Goal: Task Accomplishment & Management: Manage account settings

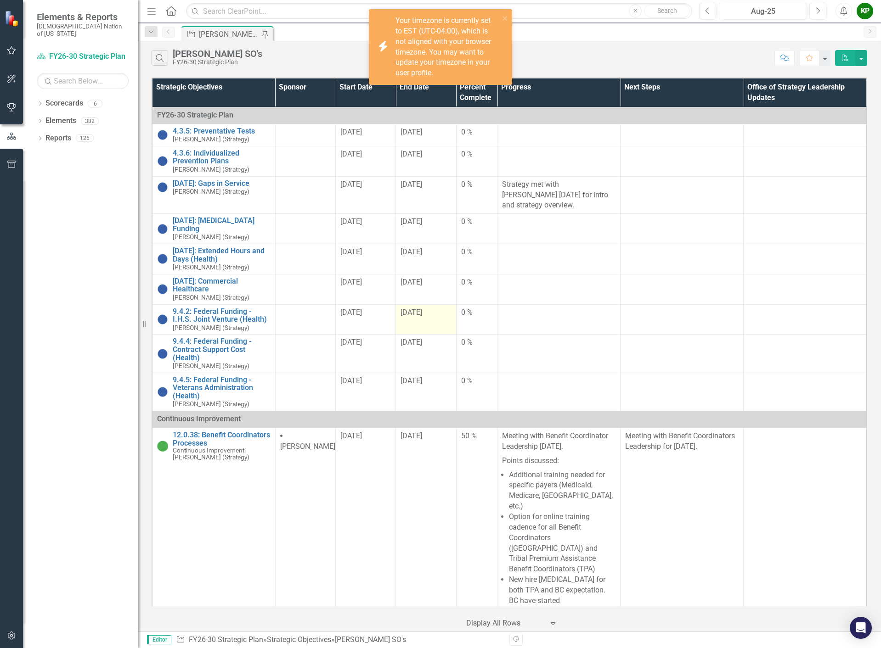
scroll to position [223, 0]
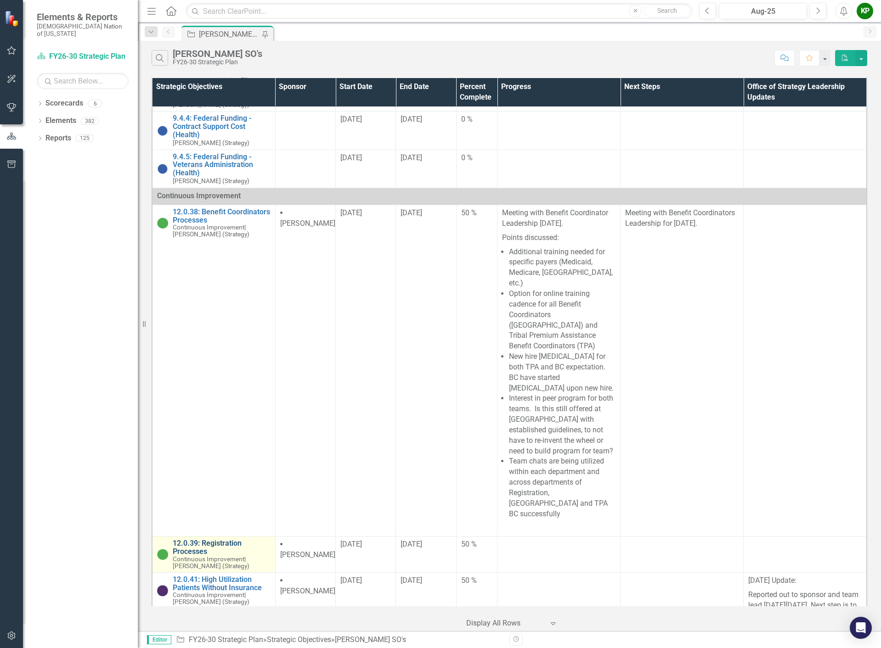
click at [229, 540] on link "12.0.39: Registration Processes" at bounding box center [222, 548] width 98 height 16
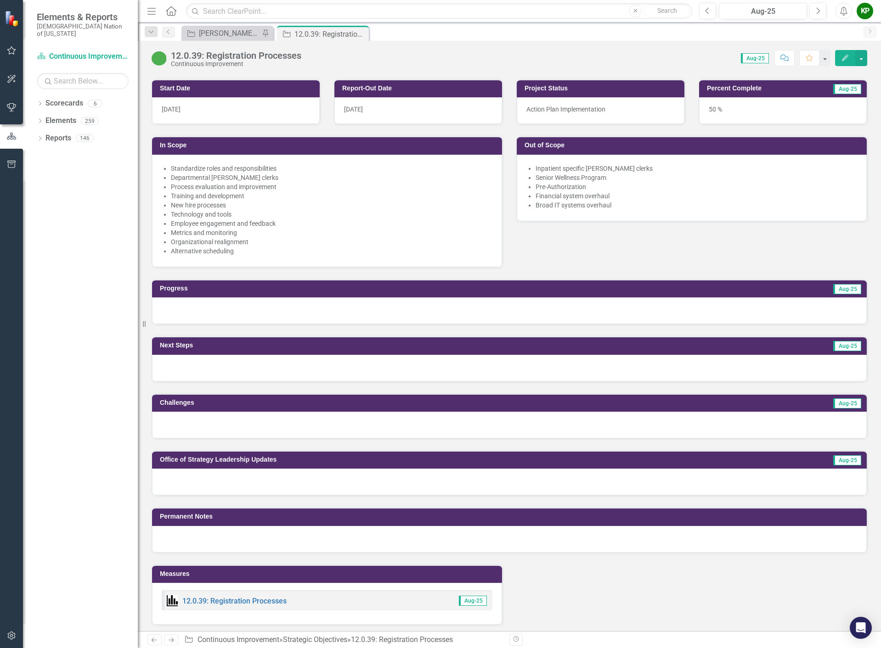
scroll to position [459, 0]
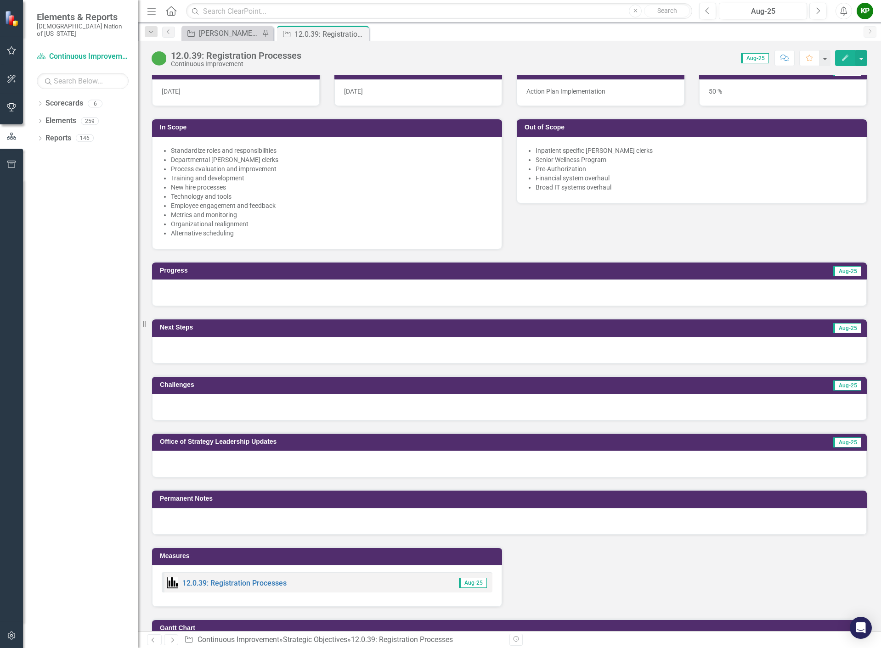
click at [368, 304] on div at bounding box center [509, 293] width 714 height 27
click at [368, 303] on div at bounding box center [509, 293] width 714 height 27
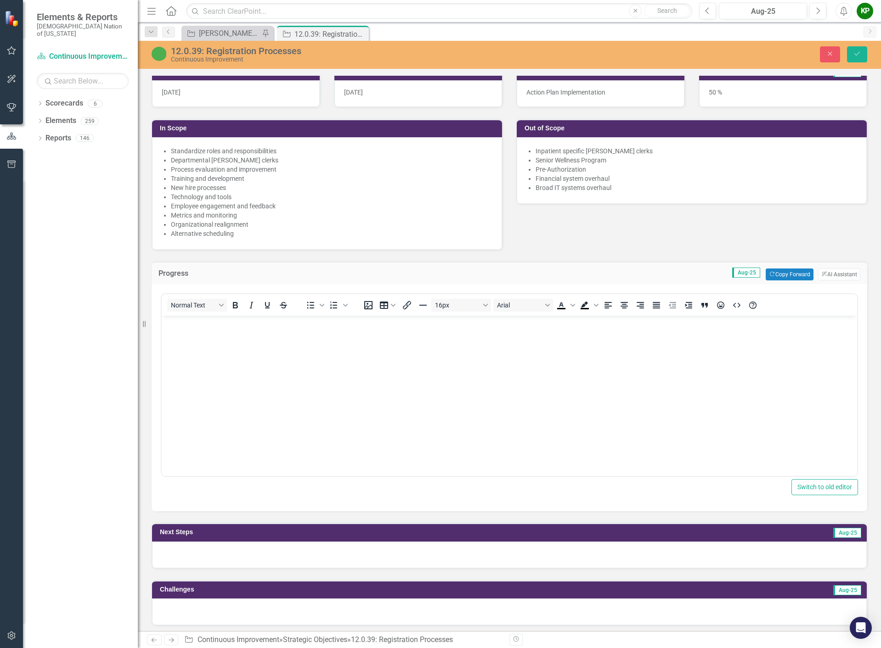
scroll to position [0, 0]
click at [429, 312] on button "Horizontal line" at bounding box center [423, 305] width 16 height 13
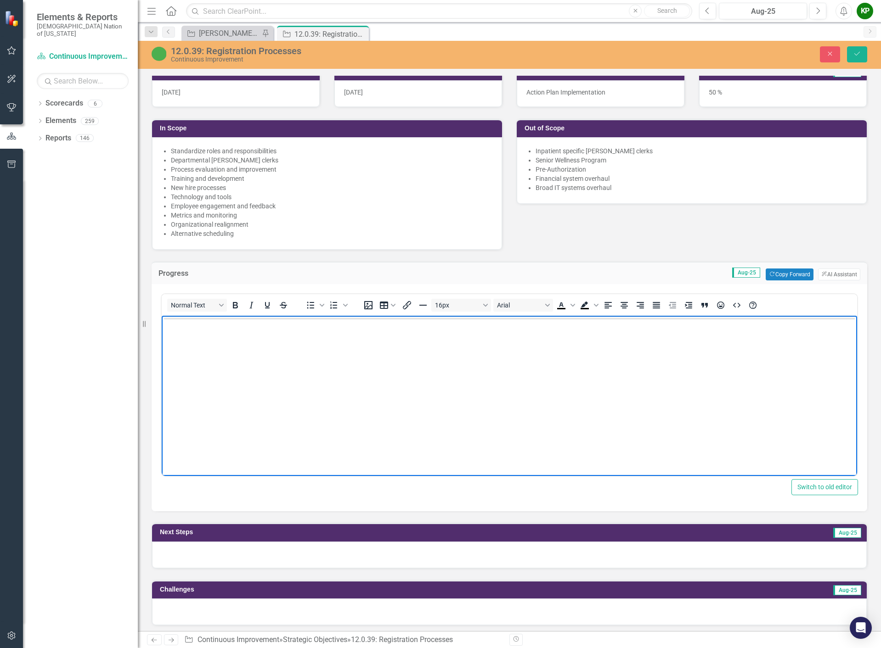
click at [416, 334] on body "Rich Text Area. Press ALT-0 for help." at bounding box center [509, 385] width 695 height 138
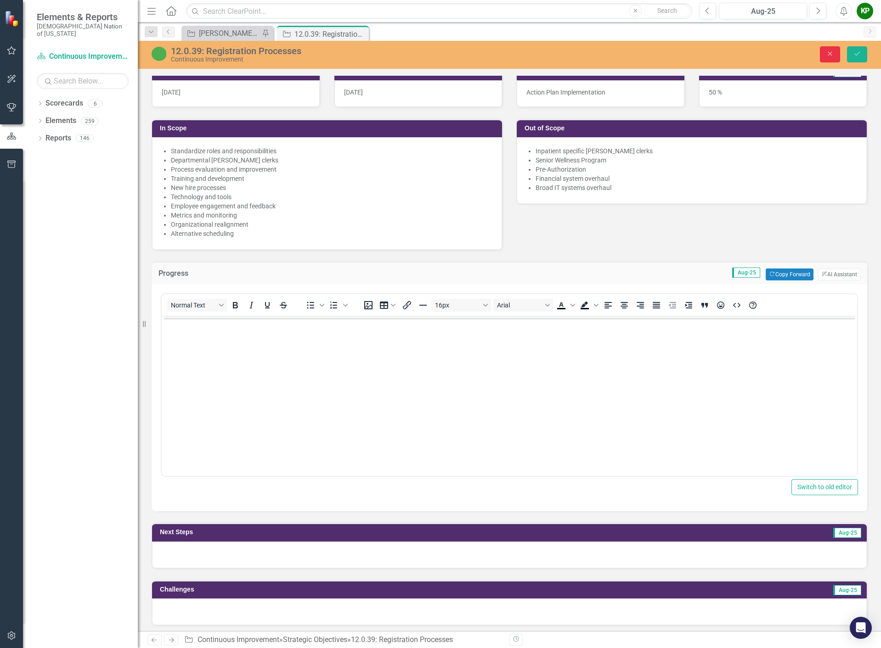
click at [826, 51] on icon "Close" at bounding box center [830, 54] width 8 height 6
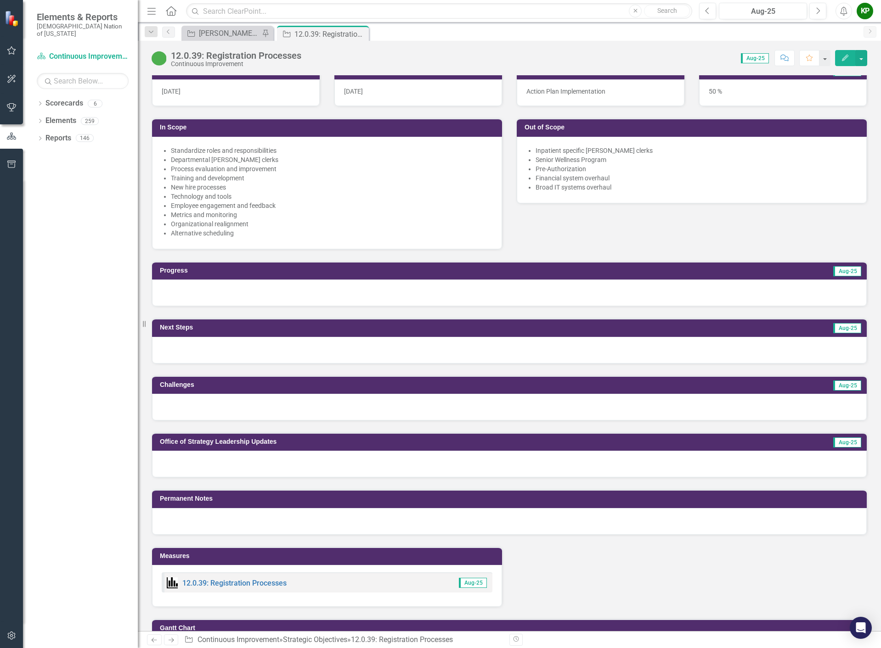
click at [407, 306] on div at bounding box center [509, 293] width 714 height 27
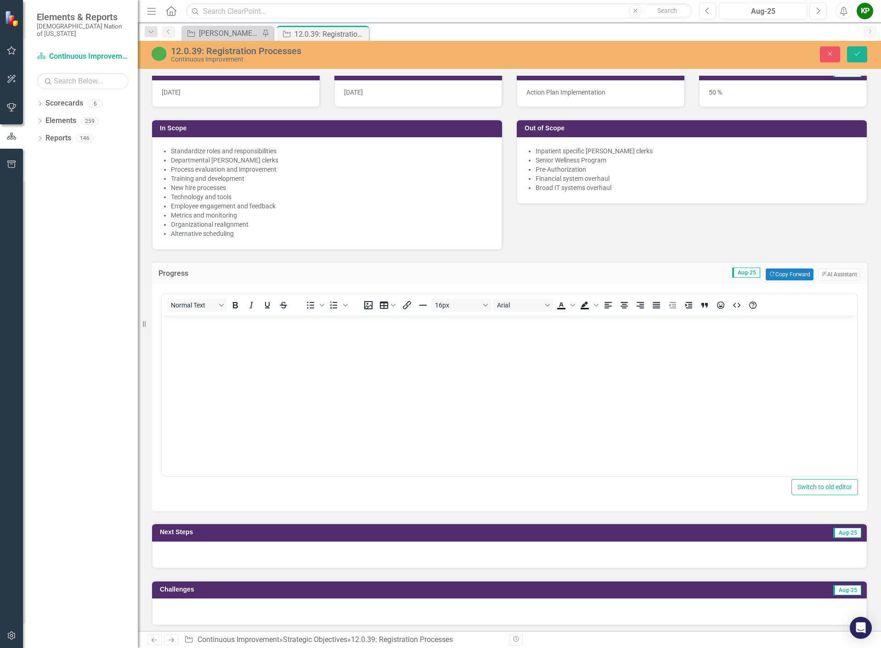
click at [381, 363] on body "Rich Text Area. Press ALT-0 for help." at bounding box center [509, 385] width 695 height 138
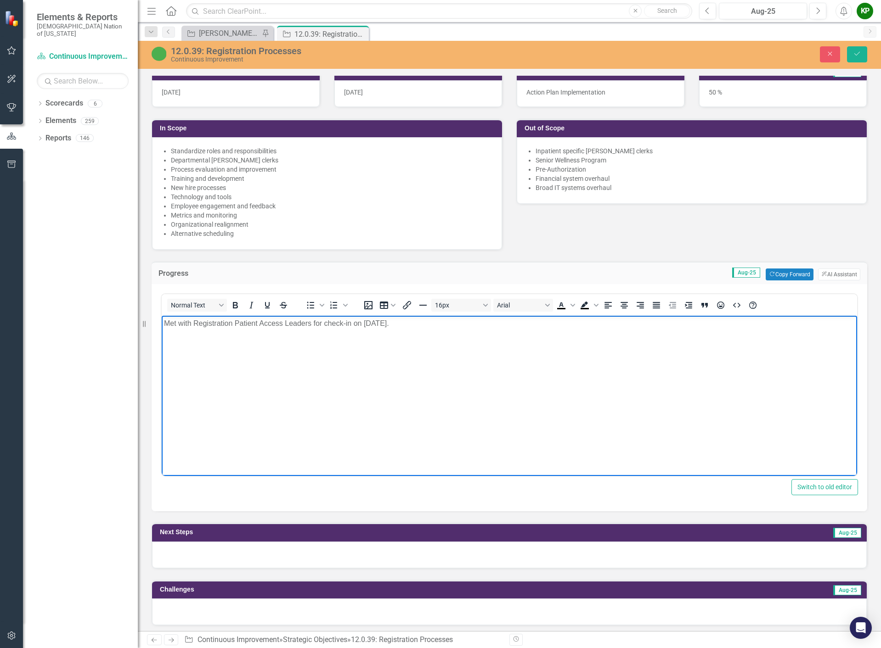
click at [174, 319] on p "Met with Registration Patient Access Leaders for check-in on [DATE]." at bounding box center [509, 323] width 691 height 11
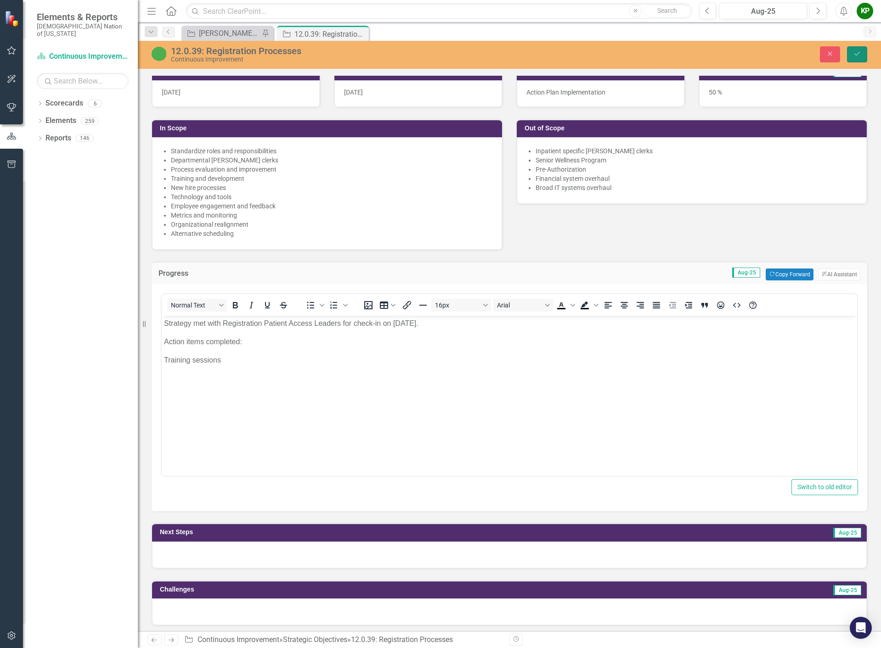
click at [860, 52] on icon "Save" at bounding box center [857, 54] width 8 height 6
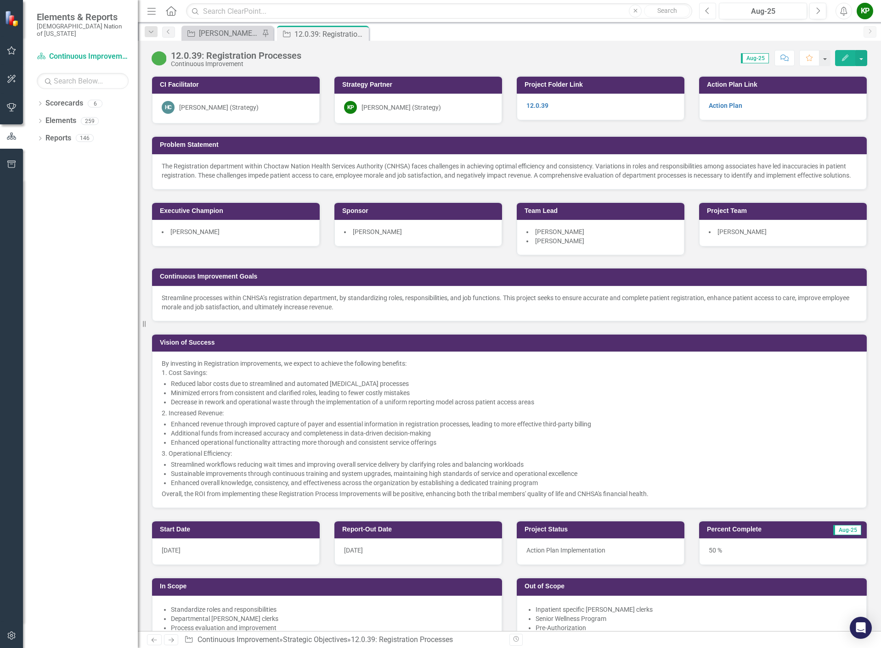
click at [699, 11] on button "Previous" at bounding box center [707, 11] width 17 height 17
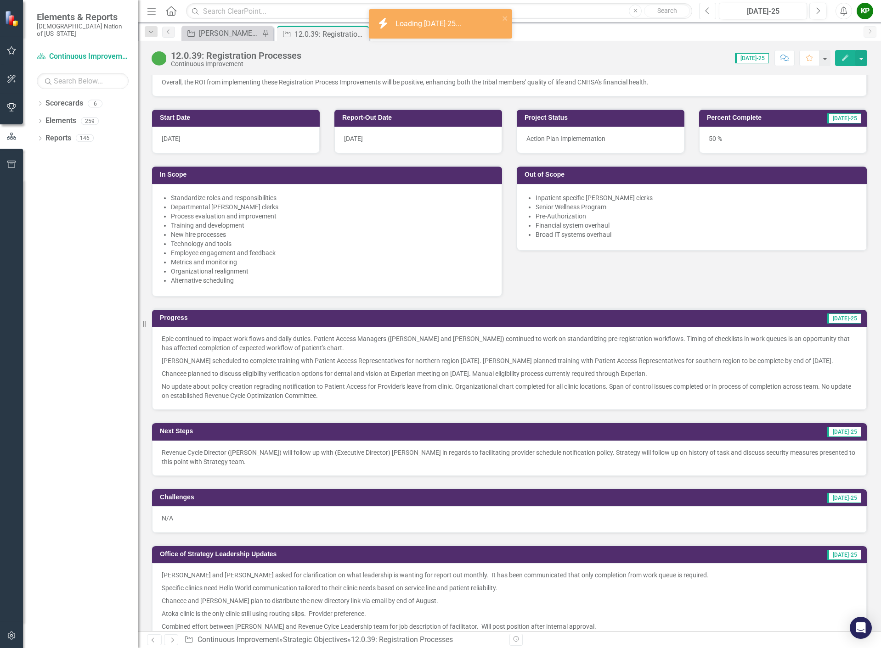
scroll to position [413, 0]
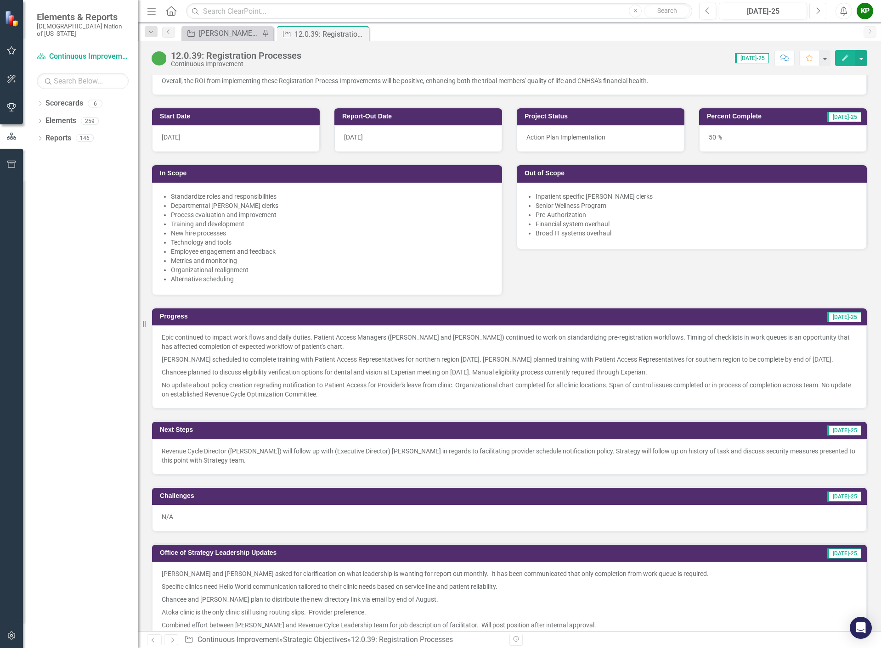
click at [821, 8] on button "Next" at bounding box center [817, 11] width 17 height 17
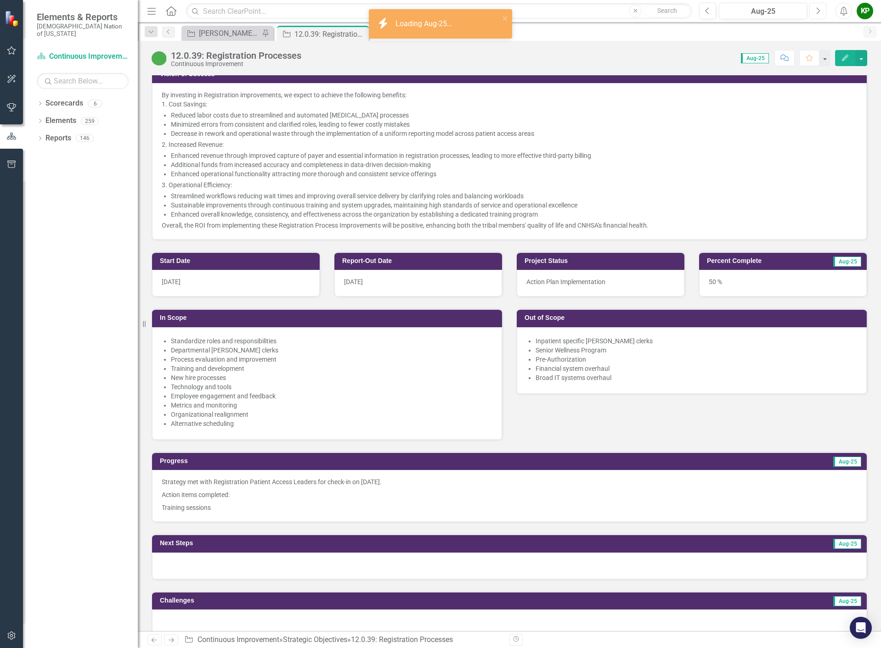
scroll to position [413, 0]
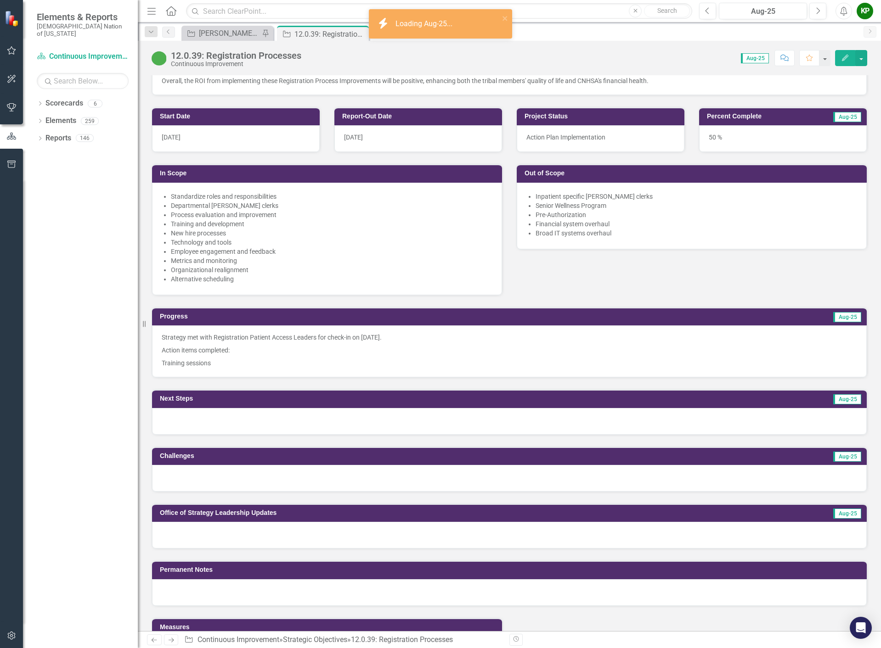
click at [279, 368] on p "Training sessions" at bounding box center [509, 362] width 695 height 11
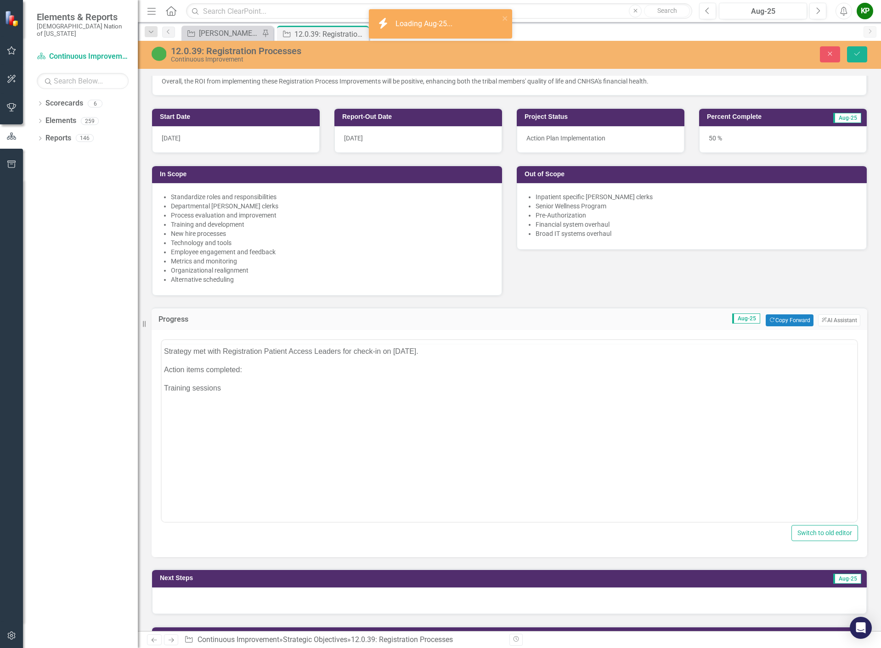
scroll to position [0, 0]
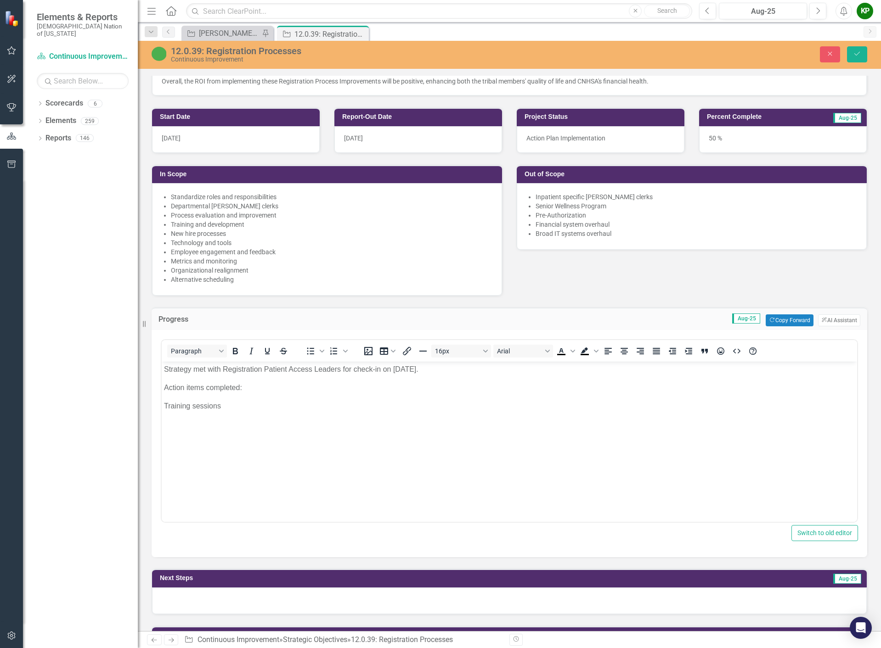
click at [240, 408] on p "Training sessions" at bounding box center [509, 406] width 691 height 11
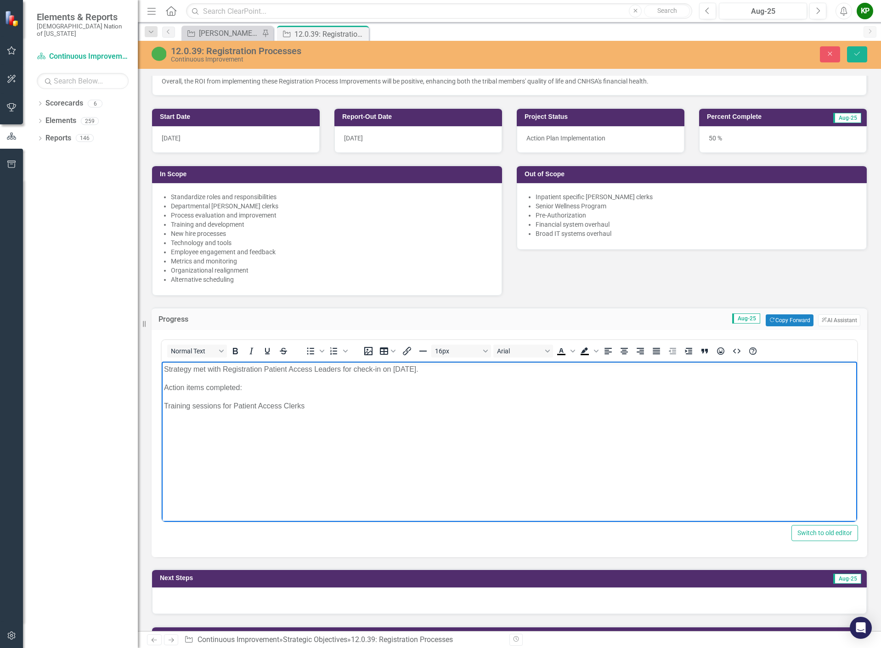
click at [321, 405] on p "Training sessions for Patient Access Clerks" at bounding box center [509, 406] width 691 height 11
click at [310, 408] on p "Training sessions for Patient Access Clerks completed as of [DATE]." at bounding box center [509, 406] width 691 height 11
click at [325, 407] on p "Training sessions for Patient Access Clerks for the Northern and Southern regio…" at bounding box center [509, 406] width 691 height 11
click at [315, 405] on p "Training sessions for Patient Access Clerks for the Northern and Southern regio…" at bounding box center [509, 406] width 691 height 11
click at [234, 404] on p "Training sessions for Patient Access Clerks for both the Northern and Southern …" at bounding box center [509, 406] width 691 height 11
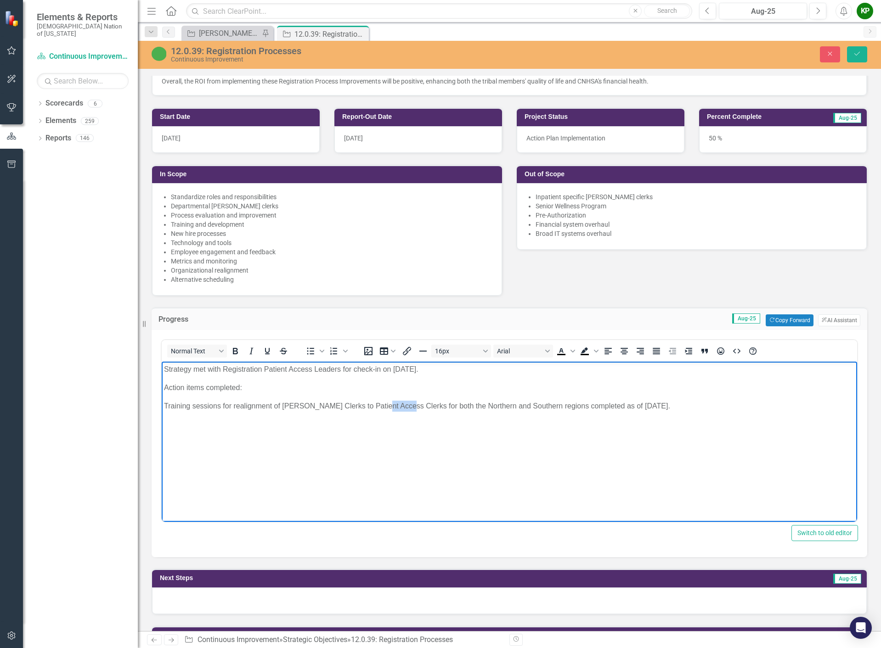
drag, startPoint x: 403, startPoint y: 404, endPoint x: 382, endPoint y: 405, distance: 21.2
click at [382, 405] on p "Training sessions for realignment of [PERSON_NAME] Clerks to Patient Access Cle…" at bounding box center [509, 406] width 691 height 11
click at [663, 404] on p "Training sessions for realignment of [PERSON_NAME] Clerks to Patient Access, fo…" at bounding box center [509, 406] width 691 height 11
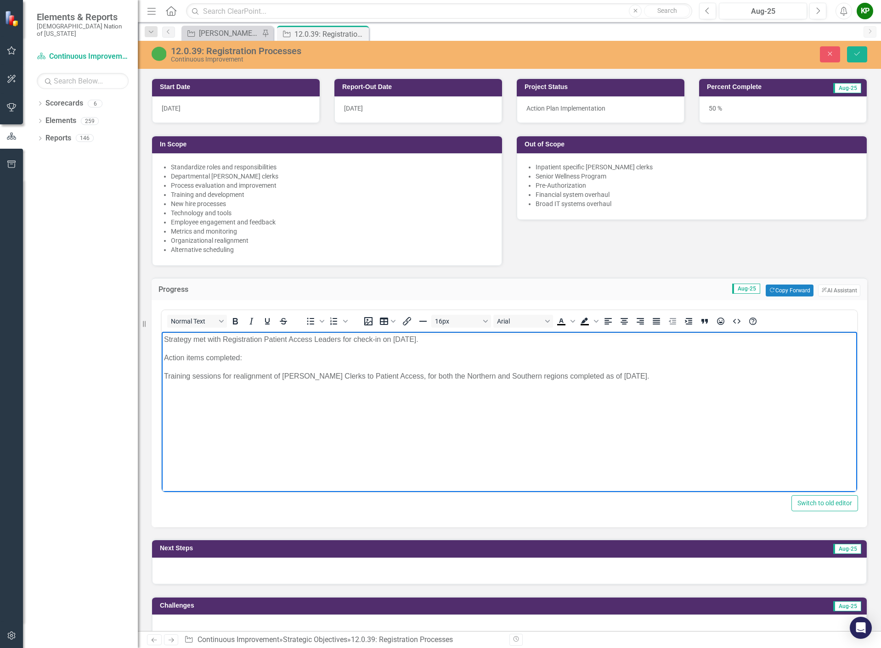
scroll to position [459, 0]
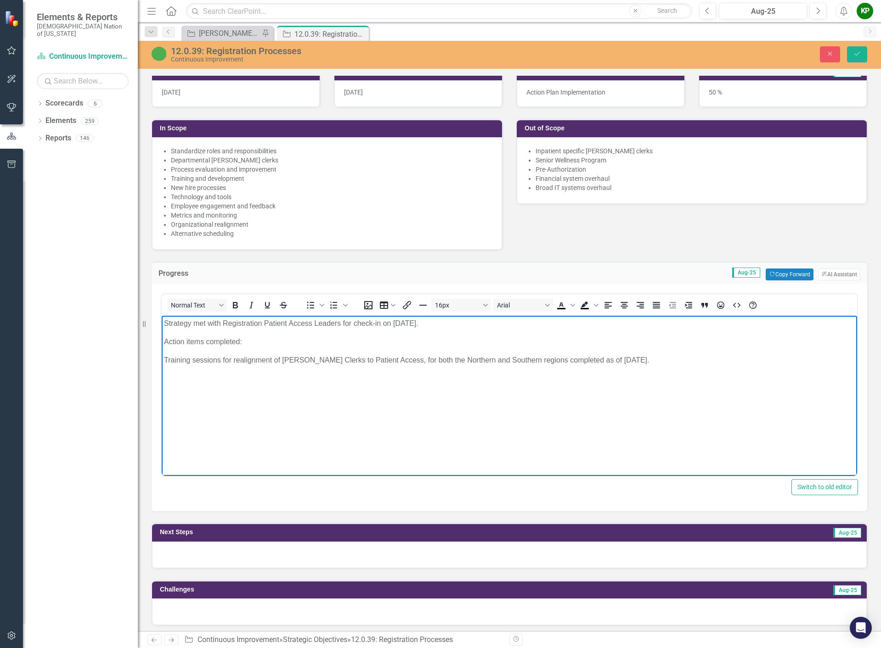
click at [354, 389] on body "Strategy met with Registration Patient Access Leaders for check-in on [DATE]. A…" at bounding box center [509, 385] width 695 height 138
click at [652, 361] on p "Training sessions for realignment of [PERSON_NAME] Clerks to Patient Access, fo…" at bounding box center [509, 360] width 691 height 11
click at [202, 434] on body "Strategy met with Registration Patient Access Leaders for check-in on [DATE]. A…" at bounding box center [509, 385] width 695 height 138
click at [862, 48] on button "Save" at bounding box center [857, 54] width 20 height 16
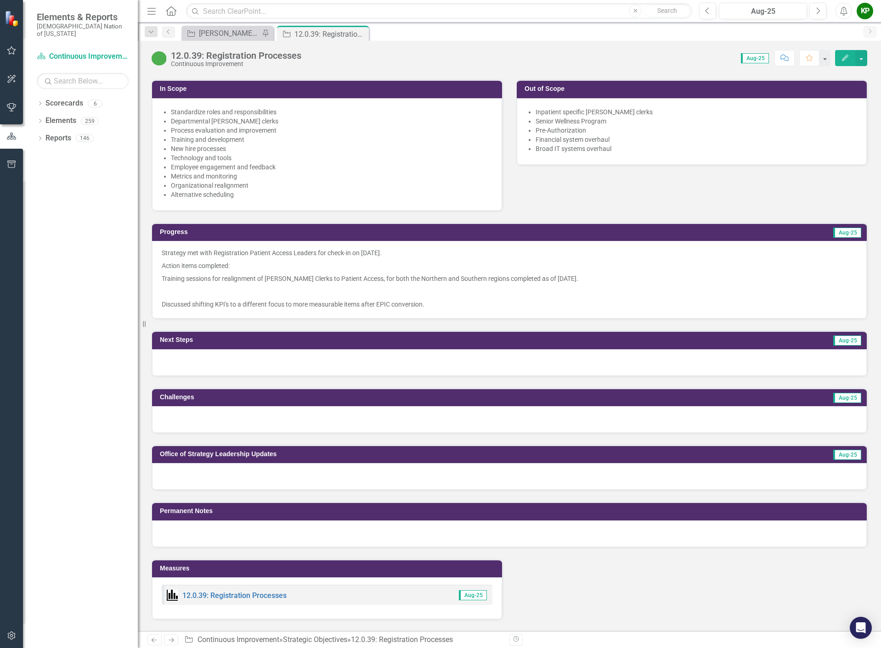
scroll to position [484, 0]
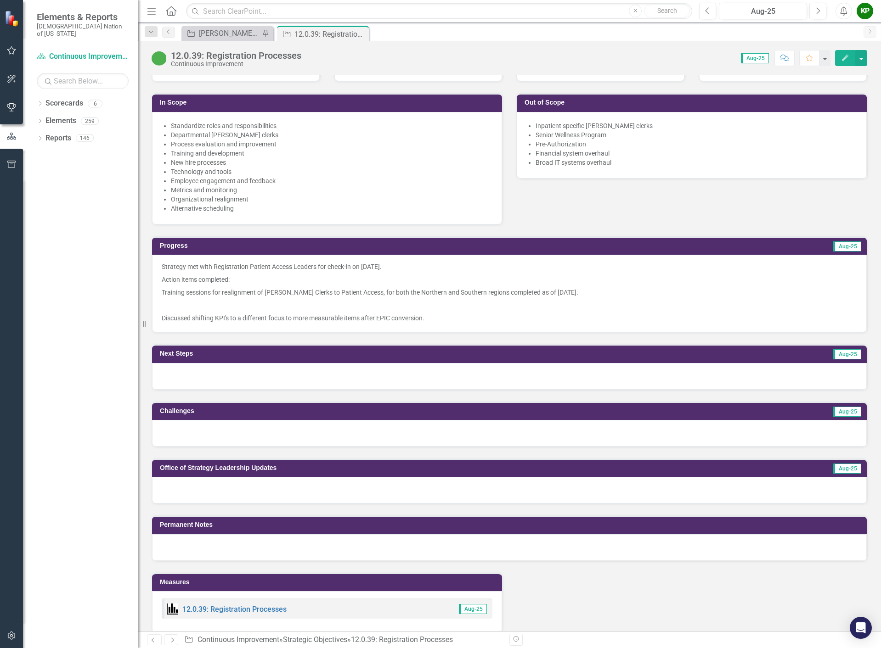
click at [430, 311] on p at bounding box center [509, 305] width 695 height 13
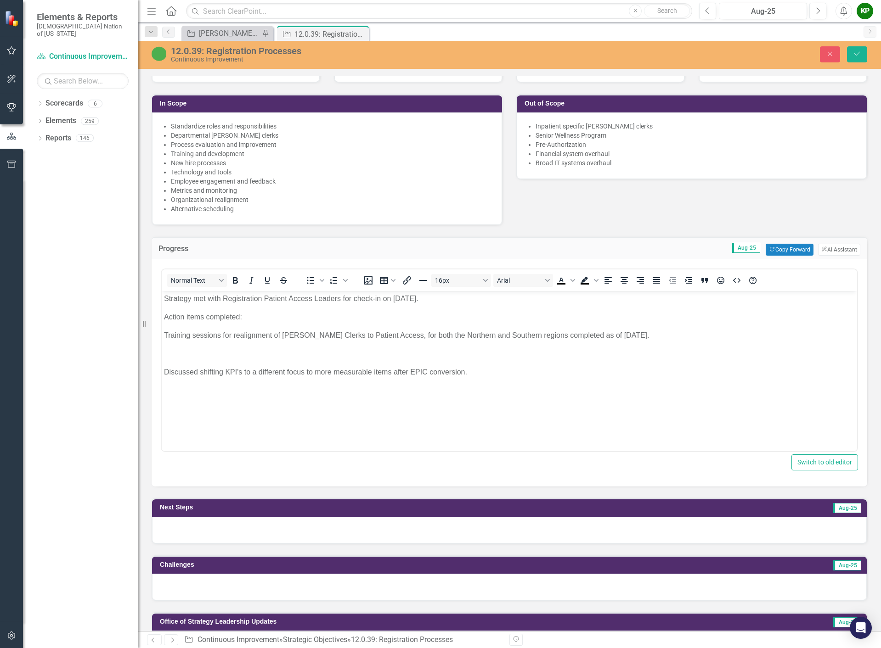
scroll to position [0, 0]
click at [166, 334] on p "Training sessions for realignment of [PERSON_NAME] Clerks to Patient Access, fo…" at bounding box center [509, 335] width 691 height 11
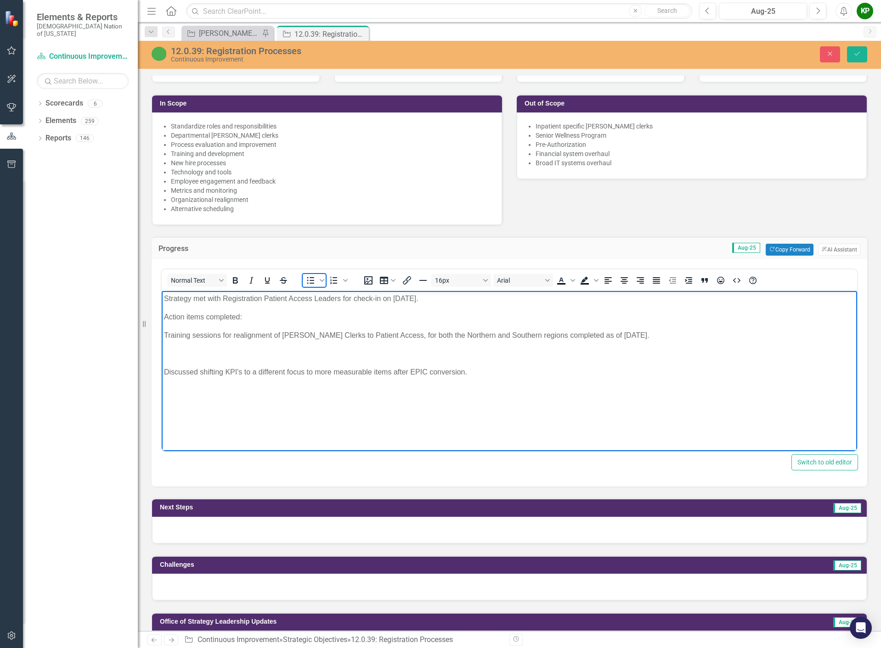
click at [310, 286] on icon "Bullet list" at bounding box center [310, 280] width 11 height 11
click at [468, 350] on p "Rich Text Area. Press ALT-0 for help." at bounding box center [509, 354] width 691 height 11
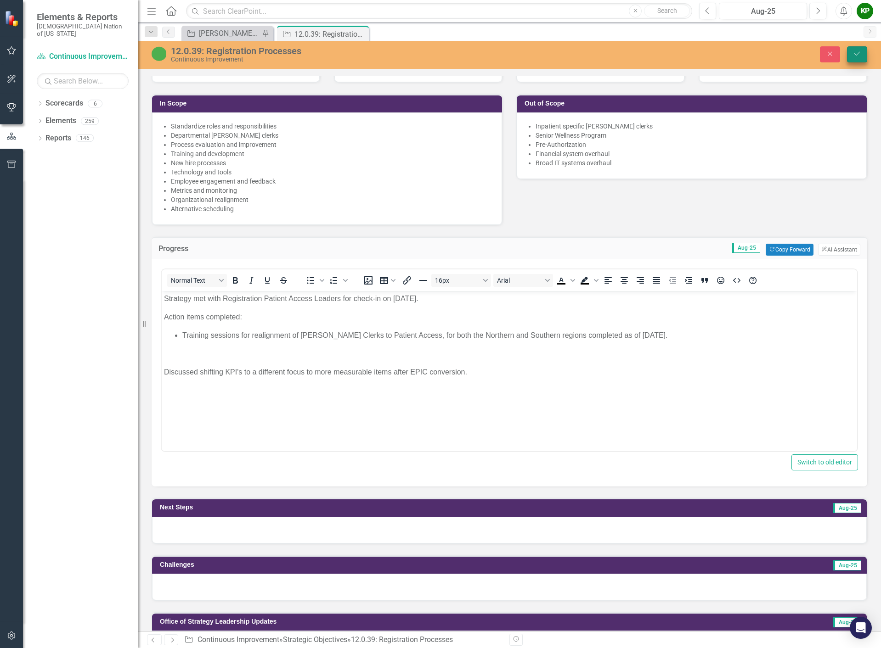
click at [854, 52] on icon "Save" at bounding box center [857, 54] width 8 height 6
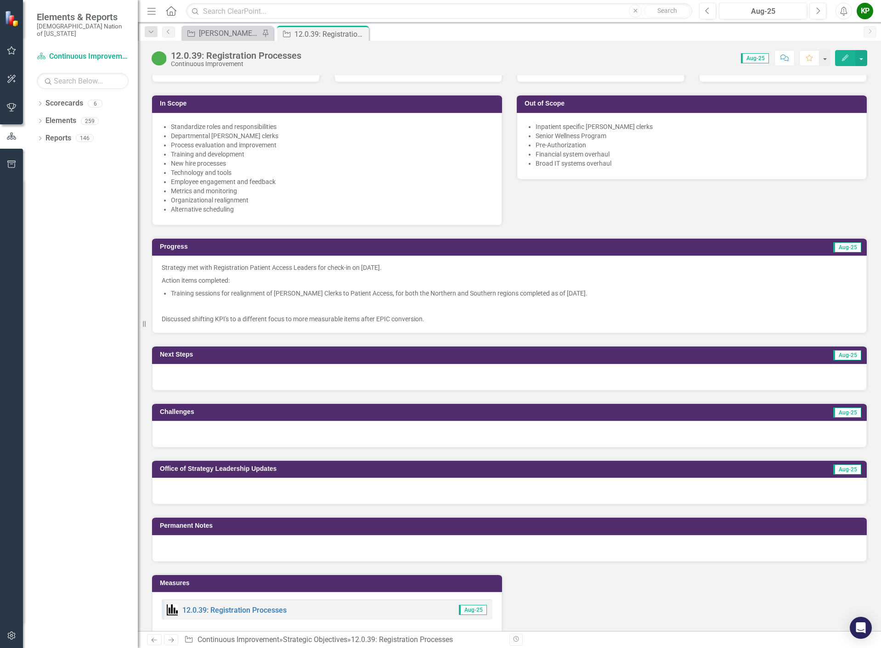
scroll to position [505, 0]
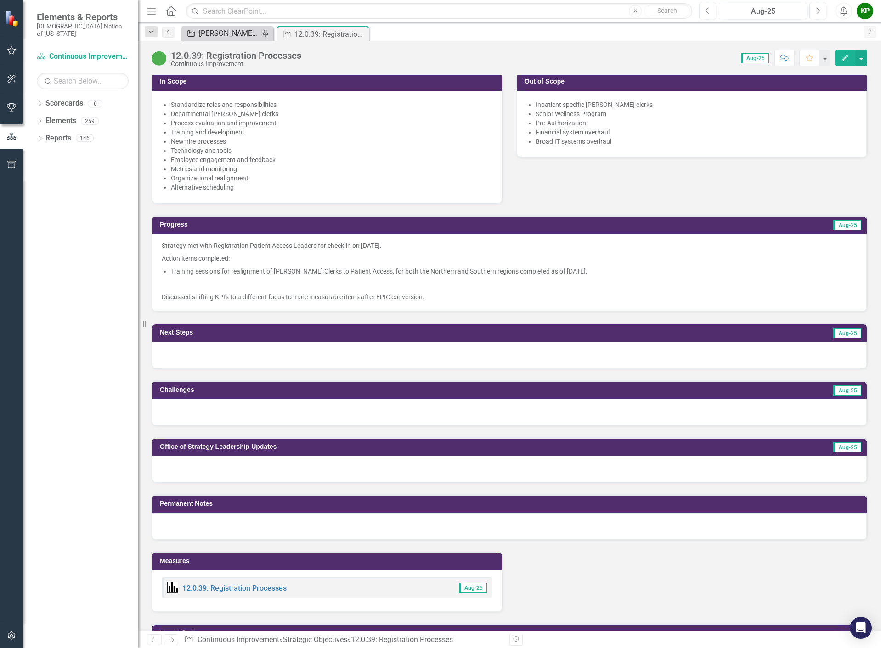
click at [231, 37] on div "[PERSON_NAME] SO's" at bounding box center [229, 33] width 61 height 11
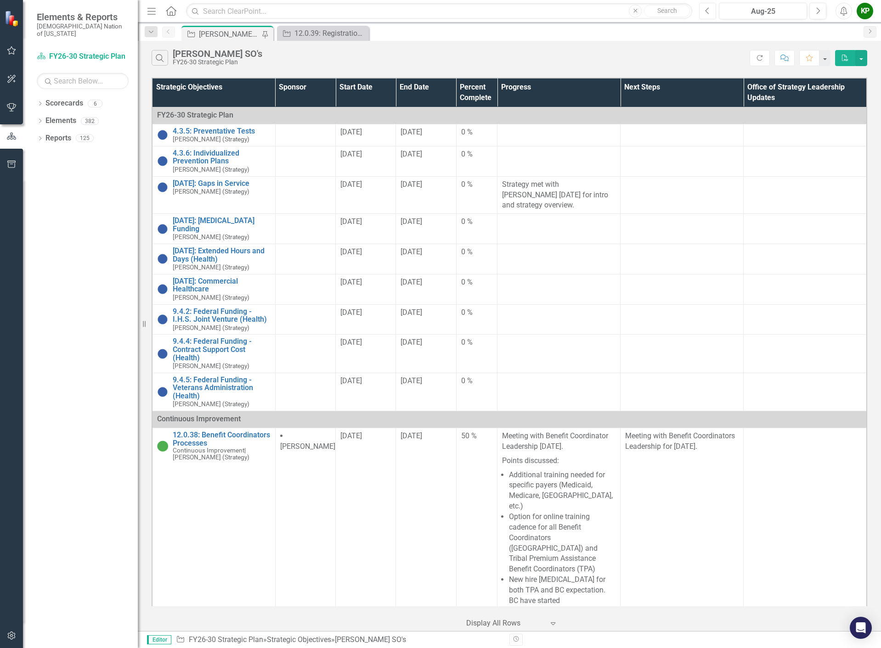
click at [708, 11] on icon "Previous" at bounding box center [707, 11] width 5 height 8
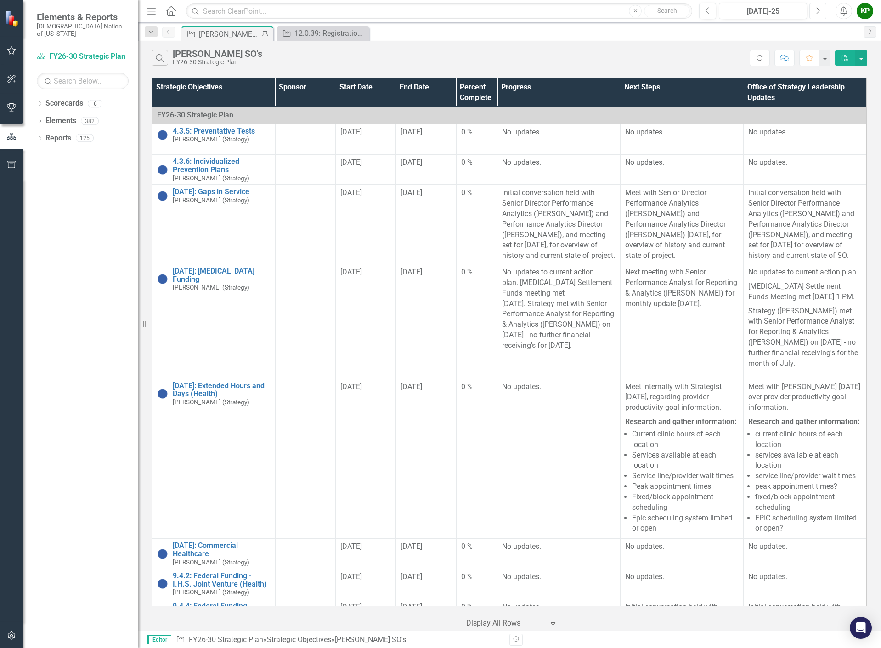
click at [816, 8] on icon "Next" at bounding box center [817, 11] width 5 height 8
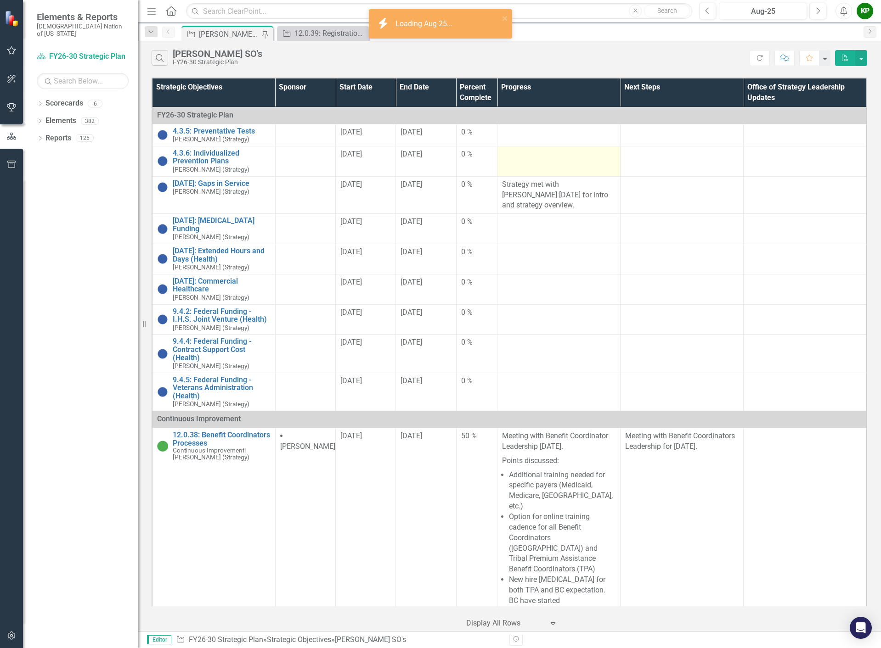
click at [515, 157] on div at bounding box center [558, 154] width 113 height 11
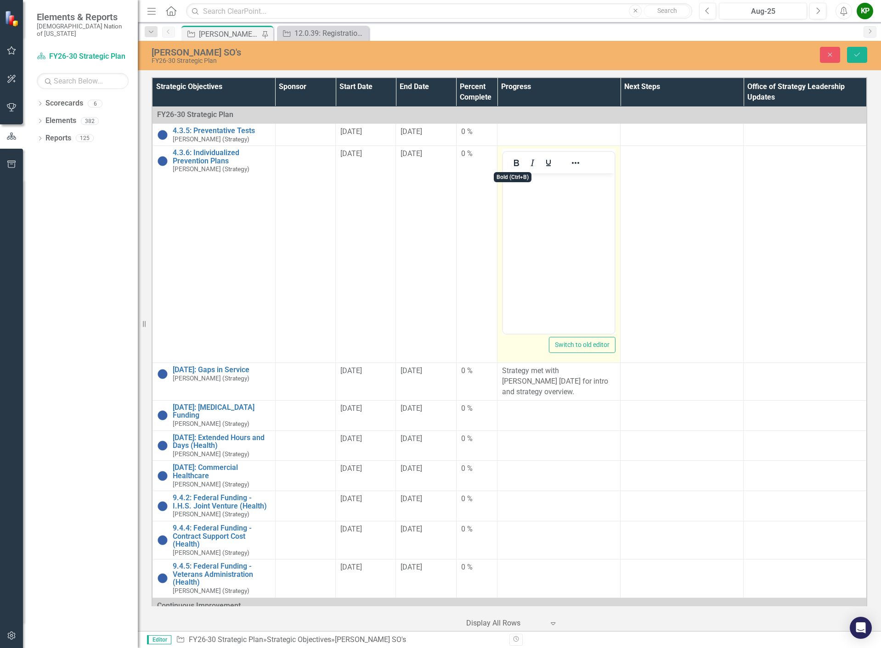
click at [533, 214] on body "Rich Text Area. Press ALT-0 for help." at bounding box center [559, 243] width 112 height 138
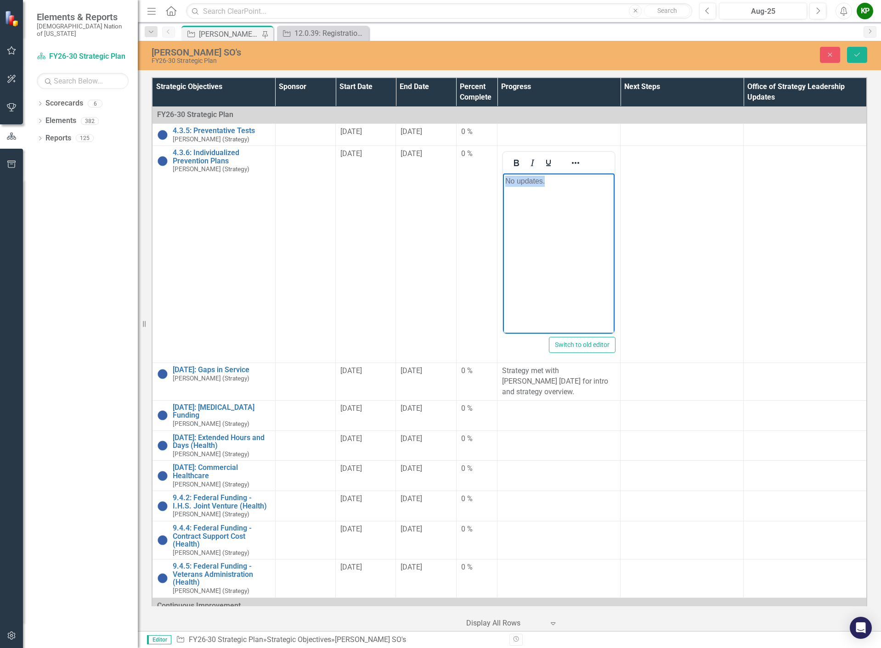
click at [503, 181] on html "No updates." at bounding box center [559, 243] width 112 height 138
copy p "No updates."
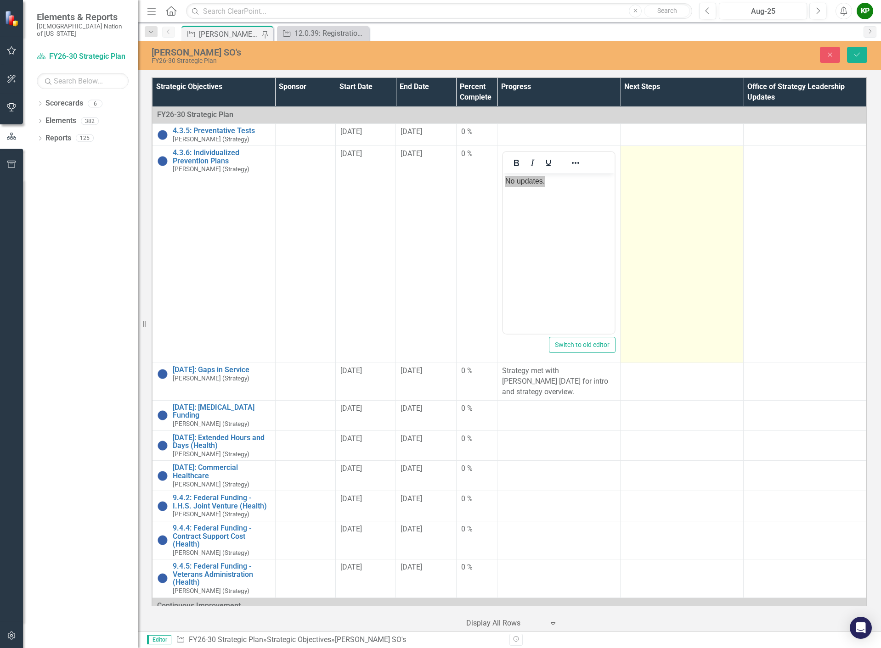
click at [664, 193] on td at bounding box center [681, 254] width 123 height 217
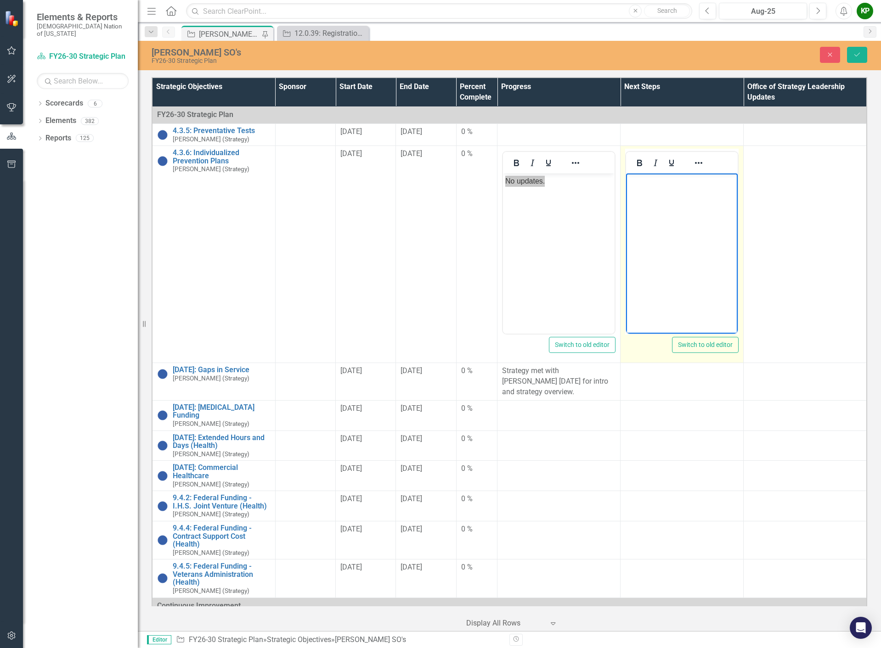
click at [700, 198] on body "Rich Text Area. Press ALT-0 for help." at bounding box center [682, 243] width 112 height 138
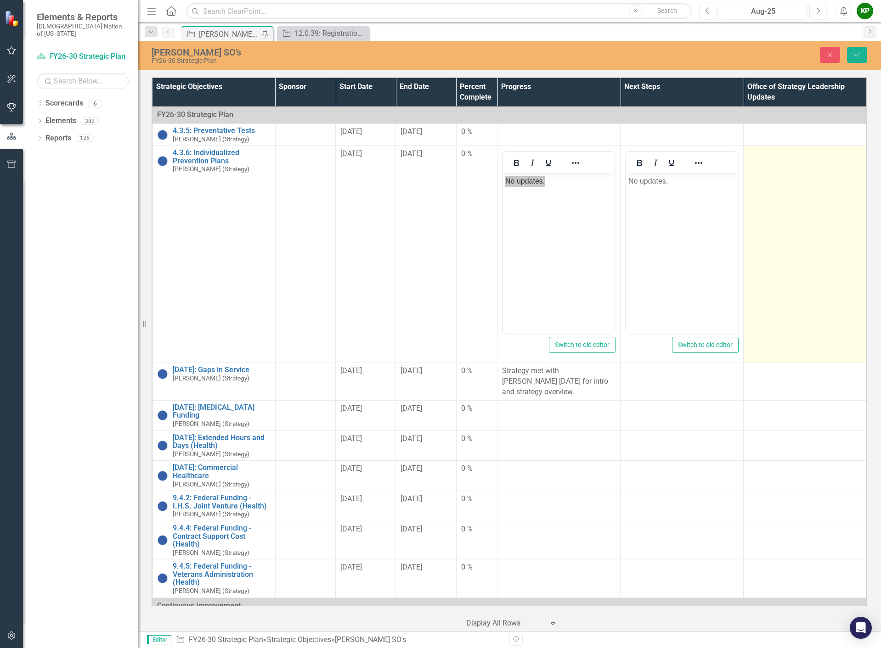
click at [761, 197] on td at bounding box center [804, 254] width 123 height 217
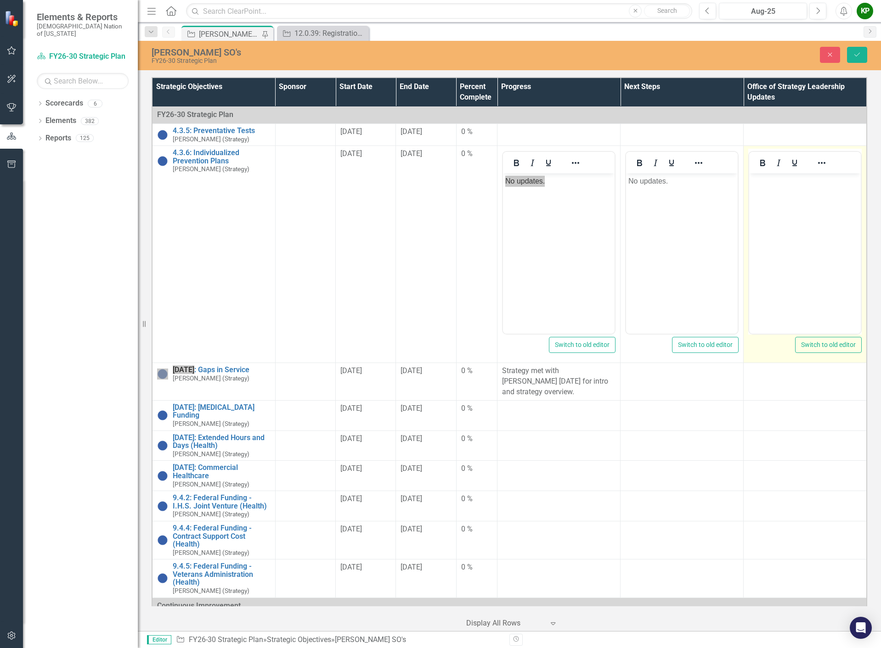
click at [767, 197] on body "Rich Text Area. Press ALT-0 for help." at bounding box center [805, 243] width 112 height 138
click at [860, 54] on icon "Save" at bounding box center [857, 54] width 8 height 6
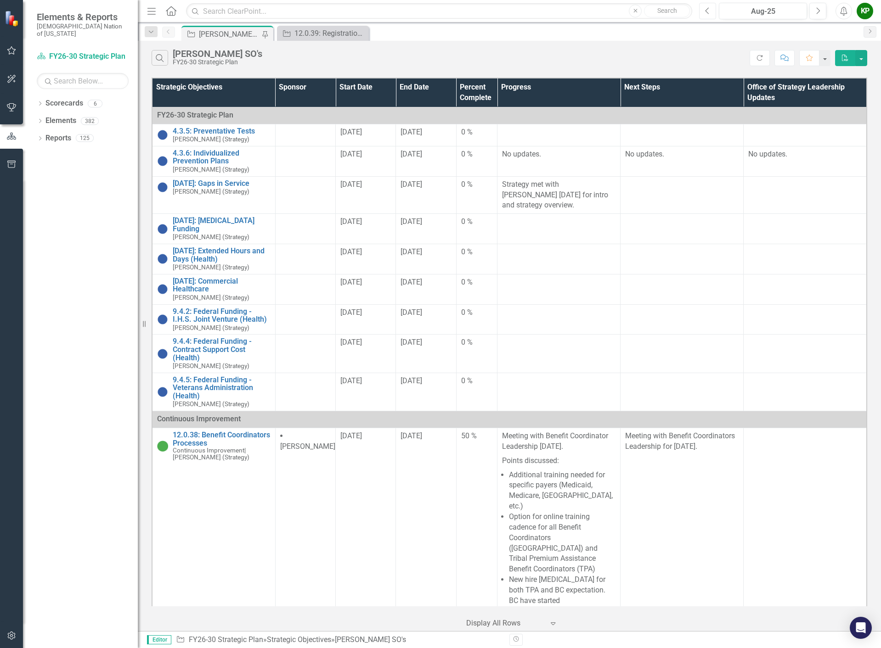
click at [709, 9] on icon "Previous" at bounding box center [707, 11] width 5 height 8
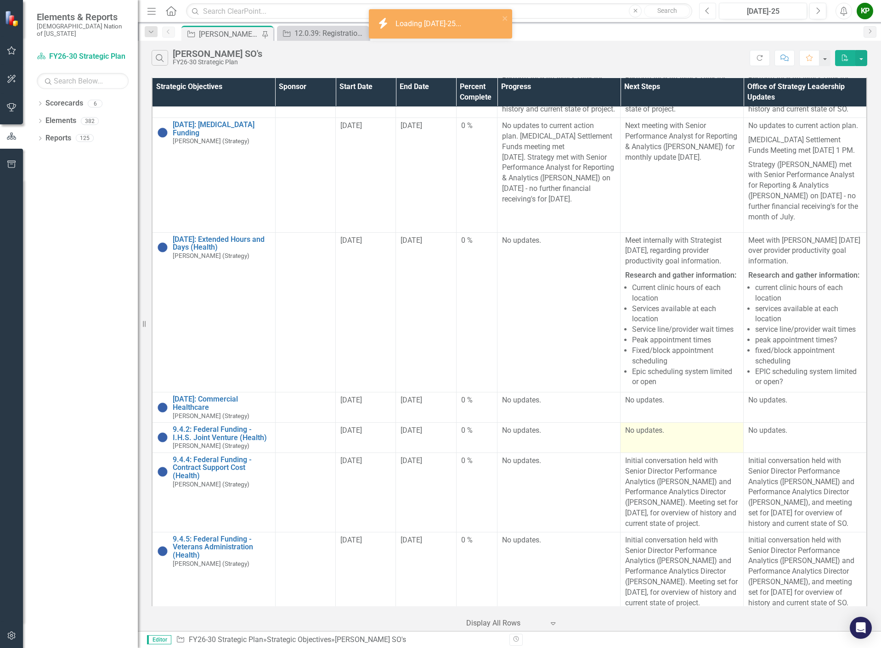
scroll to position [276, 0]
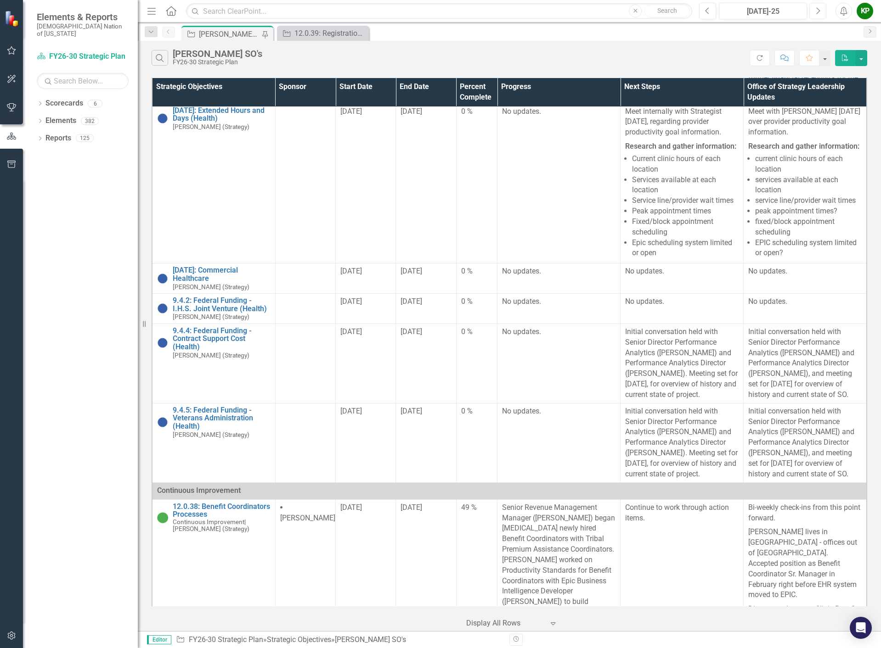
click at [822, 12] on button "Next" at bounding box center [817, 11] width 17 height 17
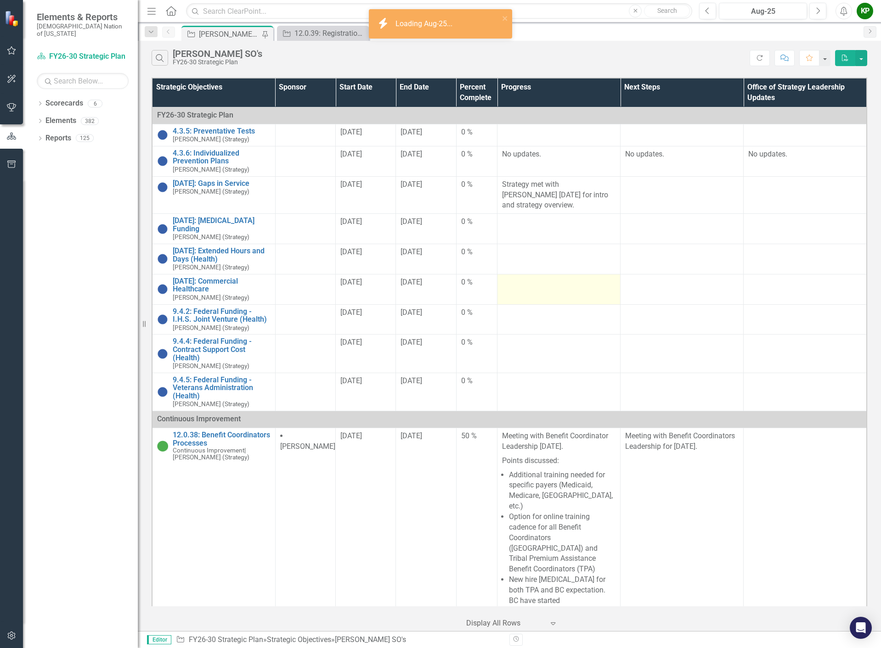
click at [579, 281] on td at bounding box center [558, 289] width 123 height 30
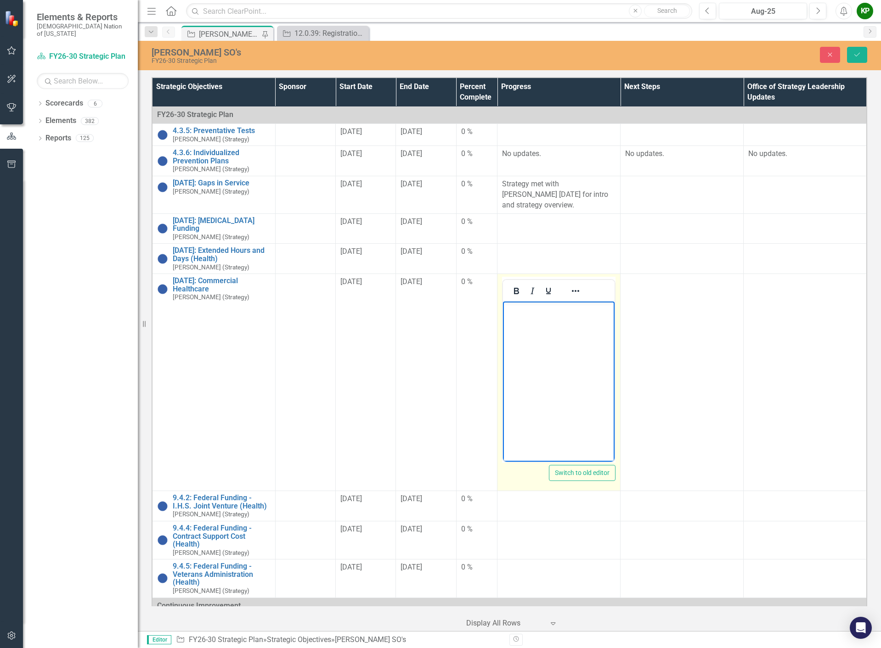
click at [575, 342] on body "Rich Text Area. Press ALT-0 for help." at bounding box center [559, 371] width 112 height 138
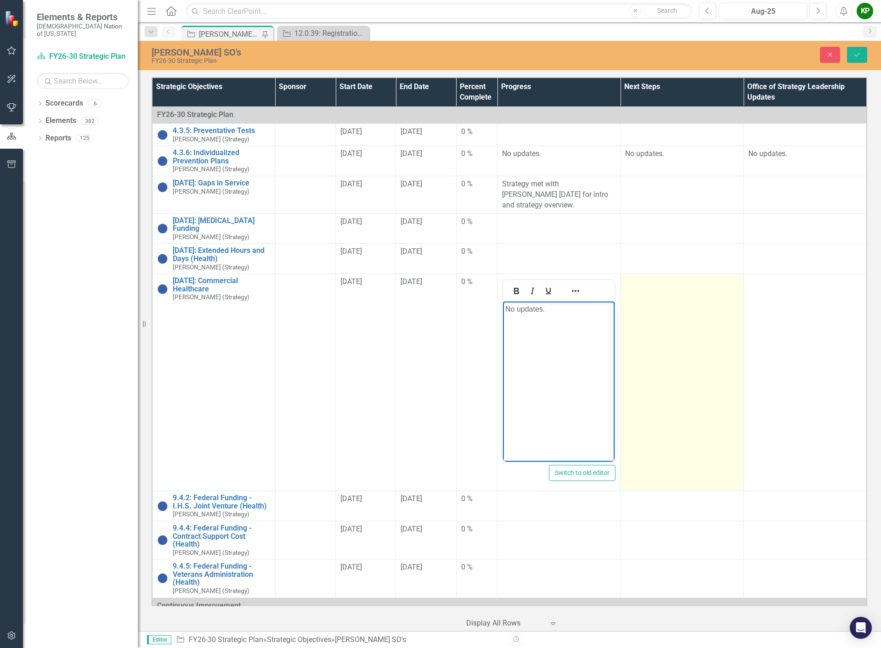
click at [653, 304] on td at bounding box center [681, 382] width 123 height 217
click at [653, 303] on td at bounding box center [681, 382] width 123 height 217
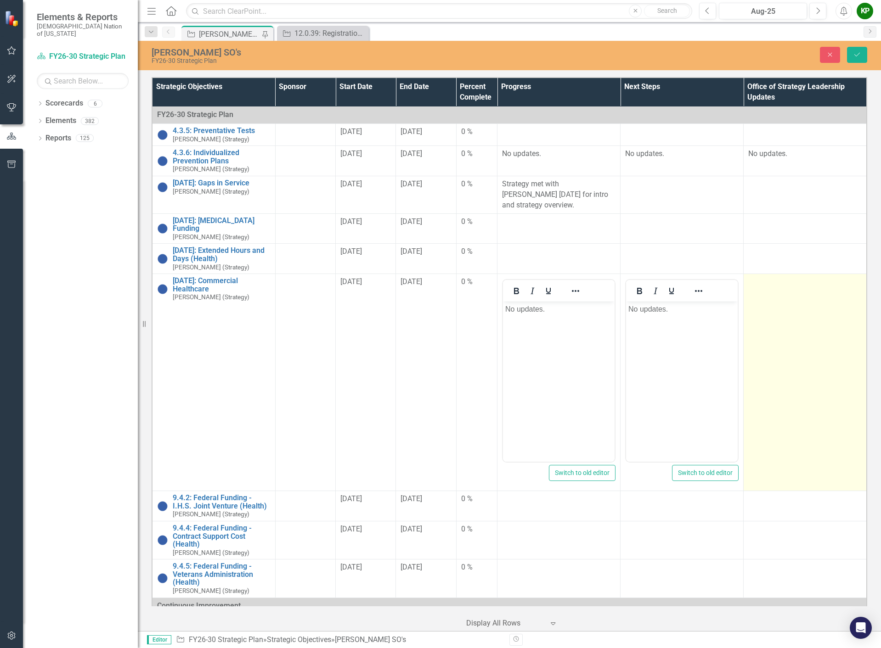
click at [759, 299] on td at bounding box center [804, 382] width 123 height 217
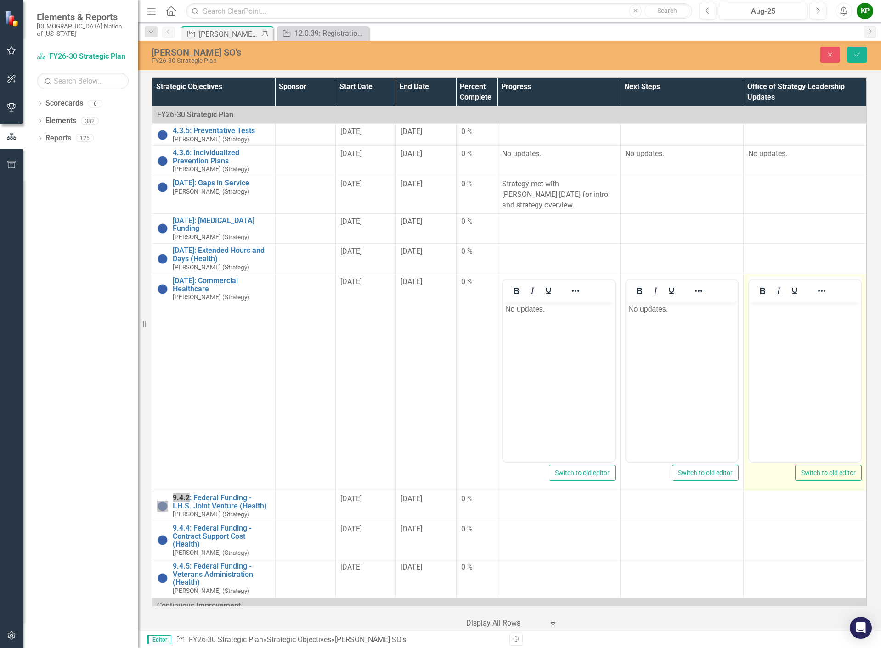
click at [768, 323] on body "Rich Text Area. Press ALT-0 for help." at bounding box center [805, 371] width 112 height 138
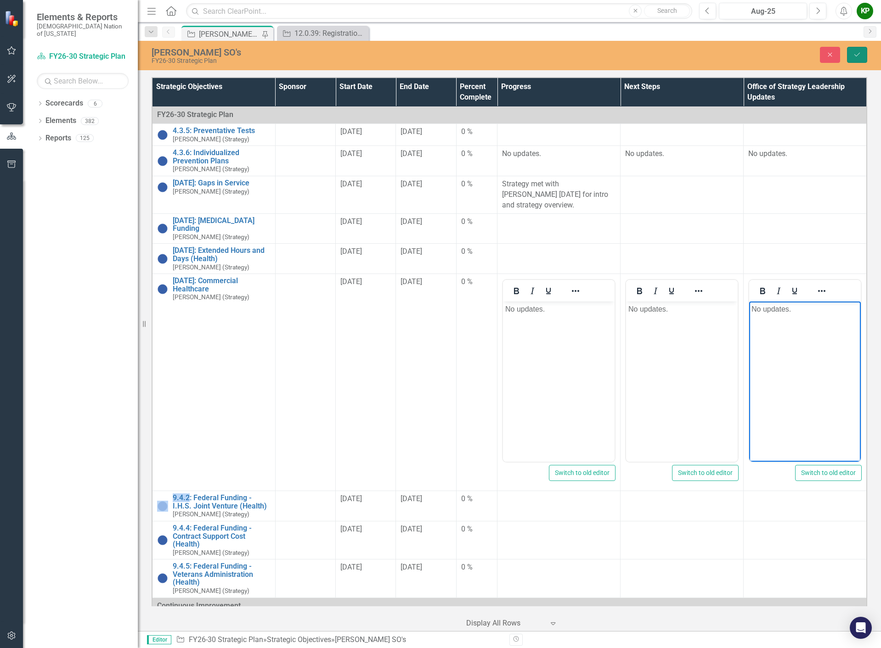
click at [851, 54] on button "Save" at bounding box center [857, 55] width 20 height 16
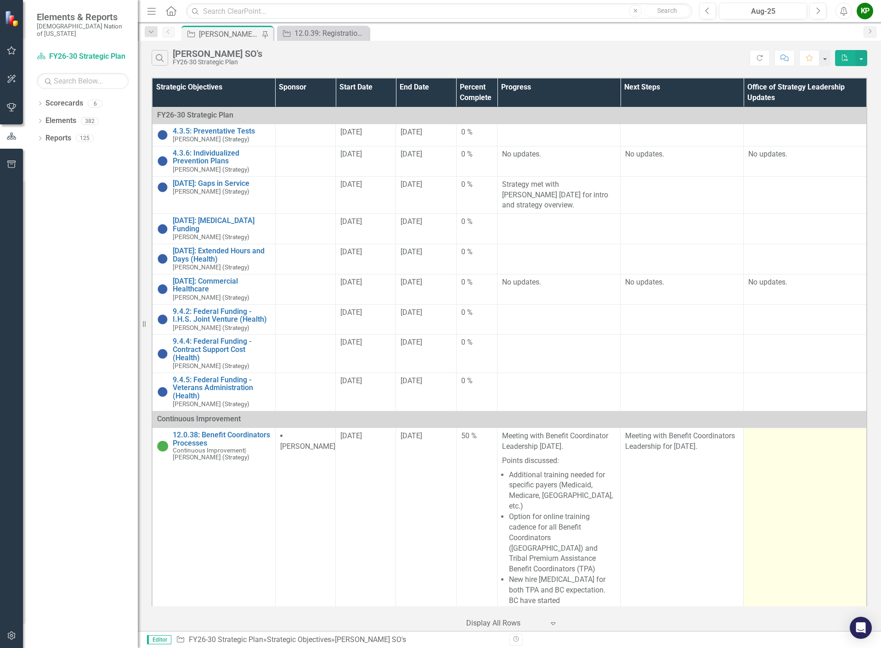
click at [801, 499] on td at bounding box center [804, 594] width 123 height 332
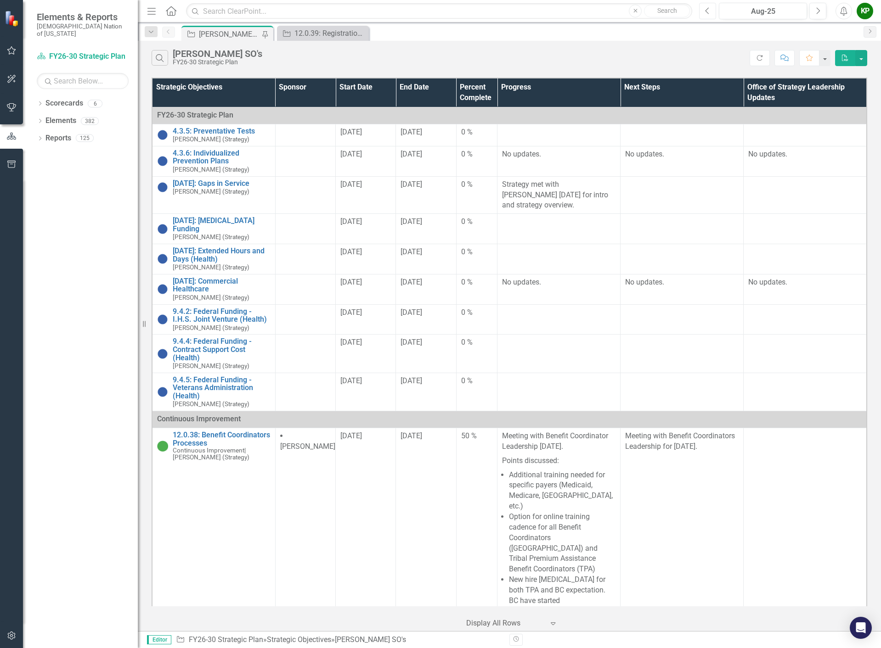
click at [712, 12] on button "Previous" at bounding box center [707, 11] width 17 height 17
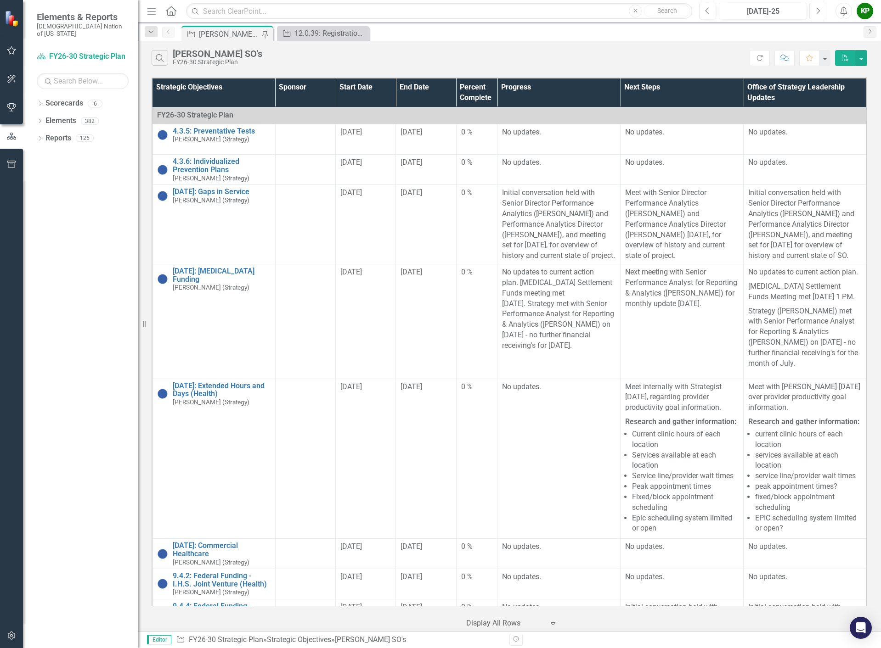
click at [817, 10] on icon "Next" at bounding box center [817, 11] width 5 height 8
